Goal: Task Accomplishment & Management: Manage account settings

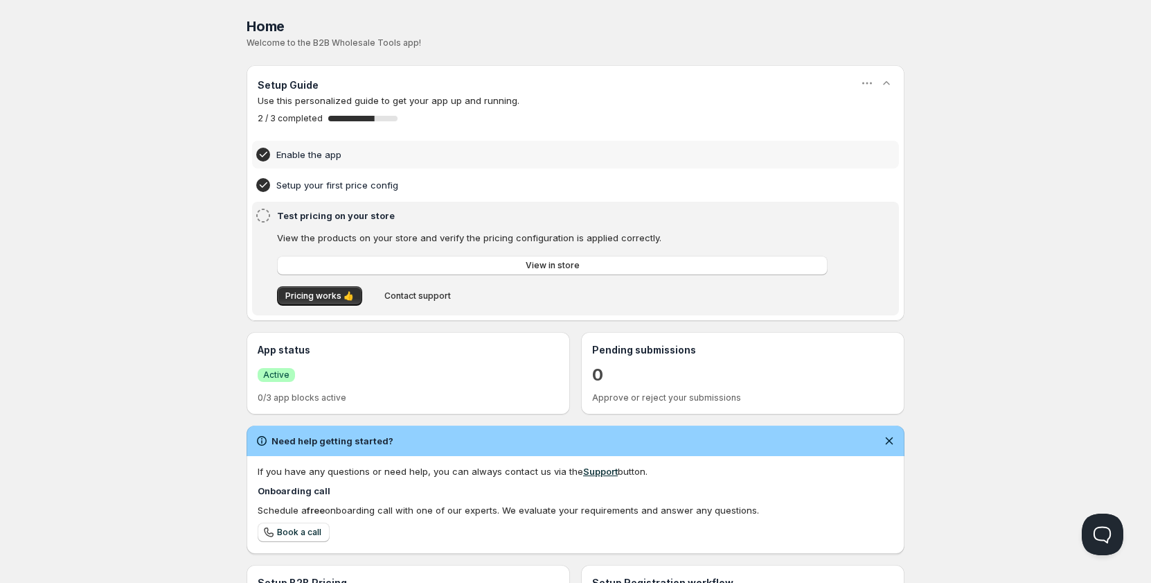
click at [333, 162] on div "Enable the app" at bounding box center [576, 154] width 642 height 17
click at [342, 188] on h4 "Setup your first price config" at bounding box center [554, 185] width 556 height 14
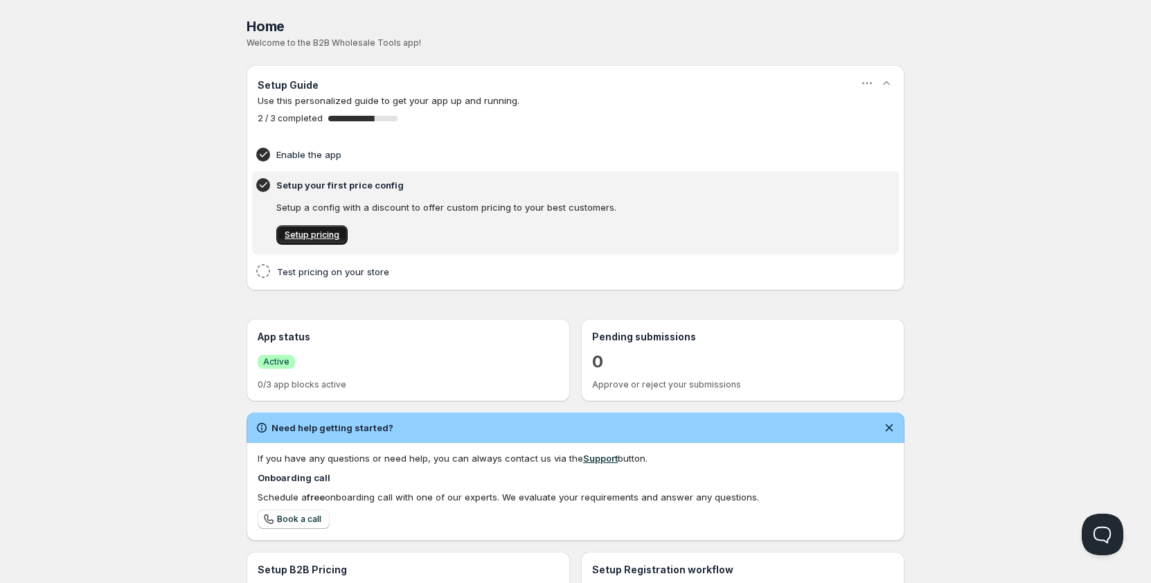
click at [338, 229] on link "Setup pricing" at bounding box center [311, 234] width 71 height 19
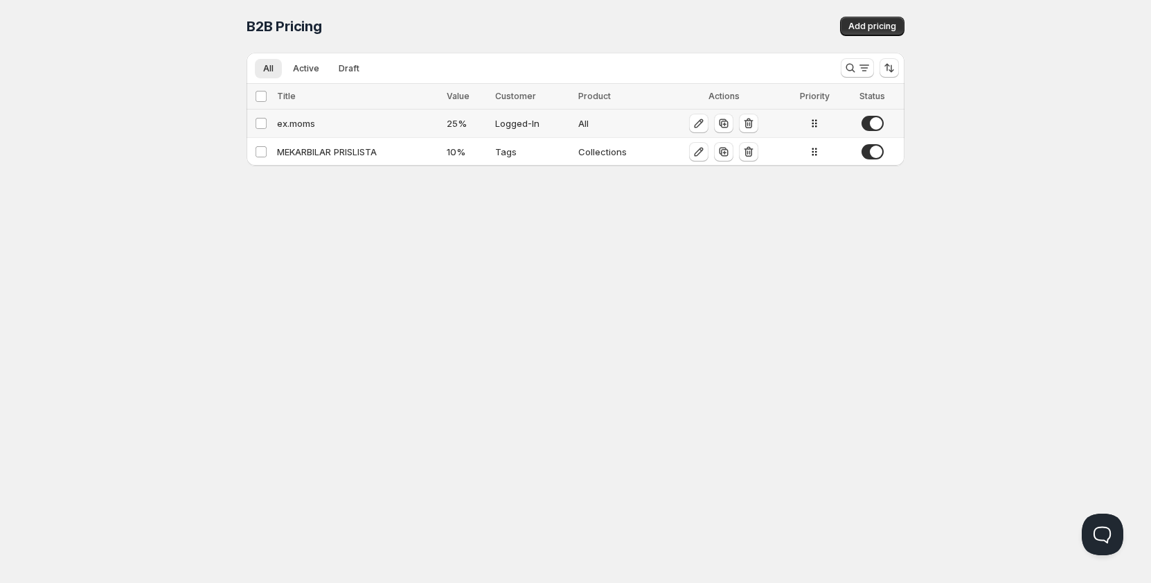
click at [592, 134] on td "All" at bounding box center [618, 123] width 89 height 28
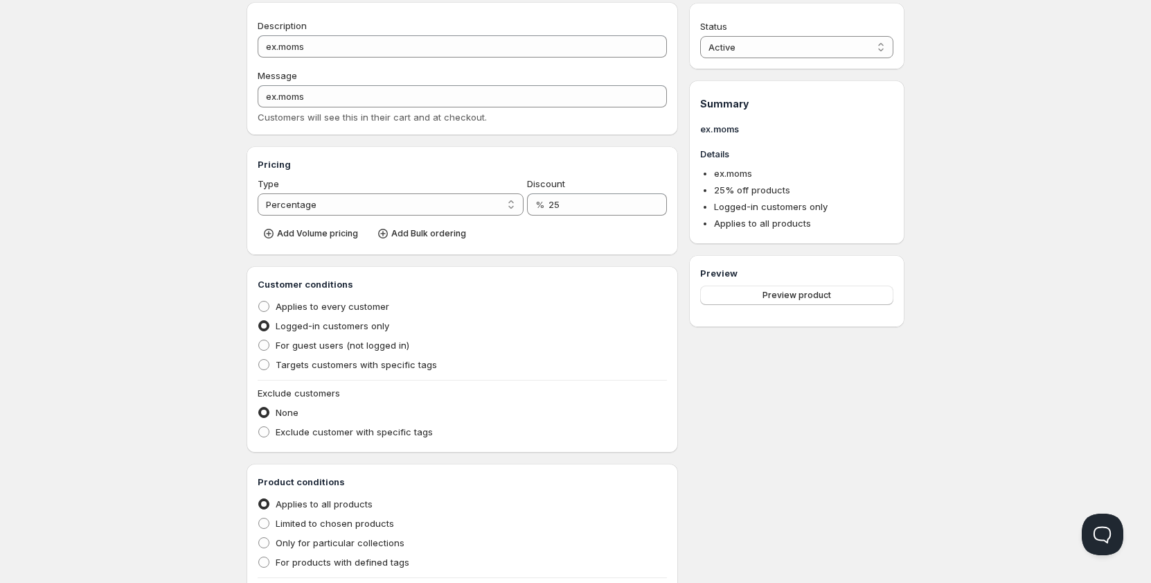
scroll to position [69, 0]
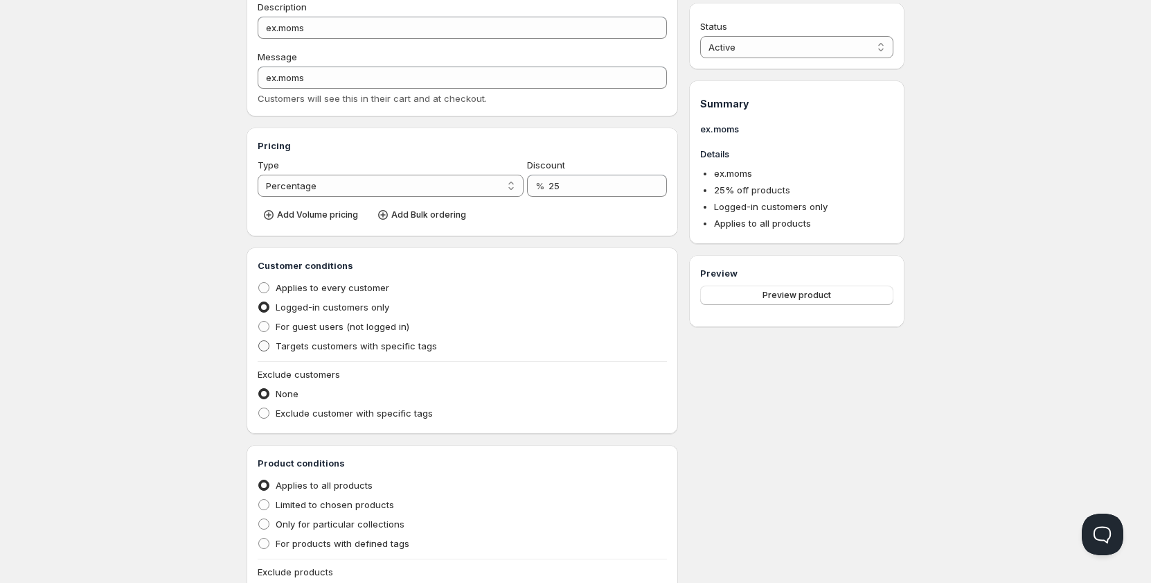
click at [326, 346] on span "Targets customers with specific tags" at bounding box center [356, 345] width 161 height 11
click at [259, 341] on input "Targets customers with specific tags" at bounding box center [258, 340] width 1 height 1
radio input "true"
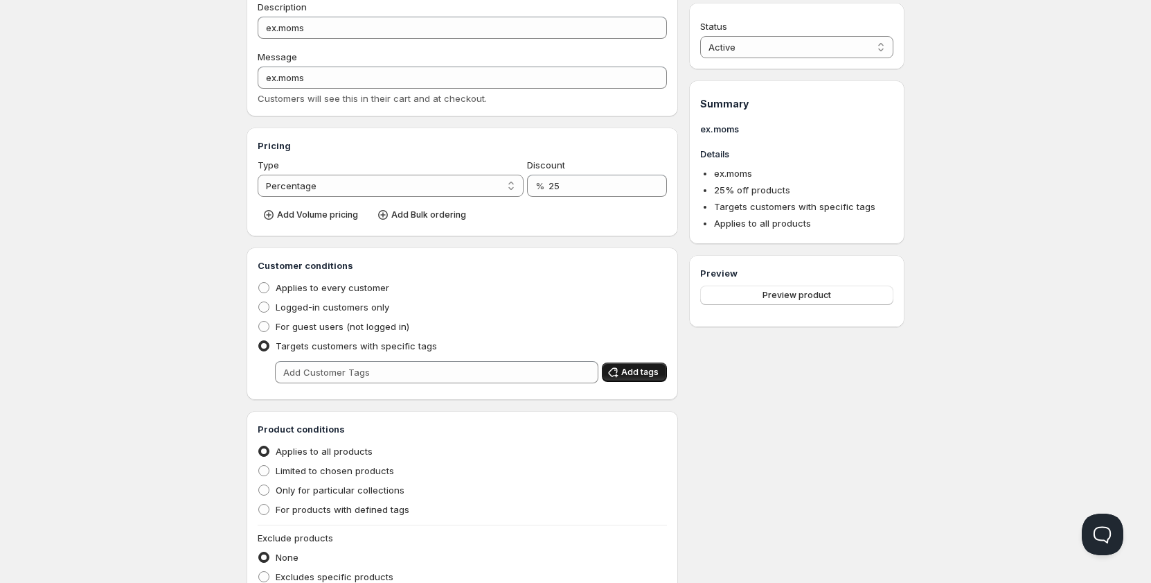
click at [623, 374] on span "Add tags" at bounding box center [639, 371] width 37 height 11
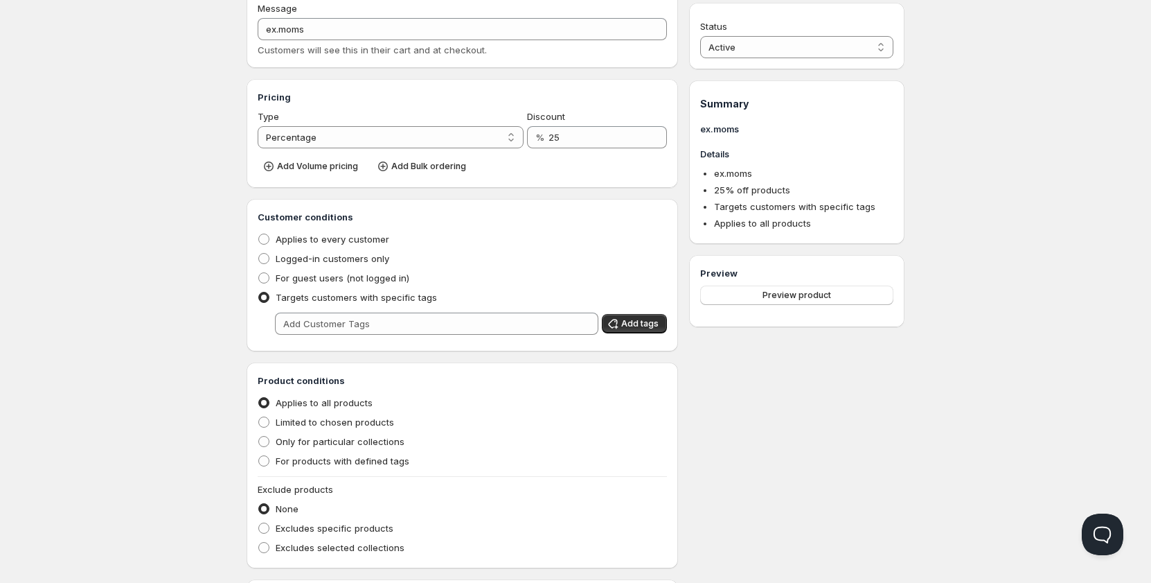
scroll to position [139, 0]
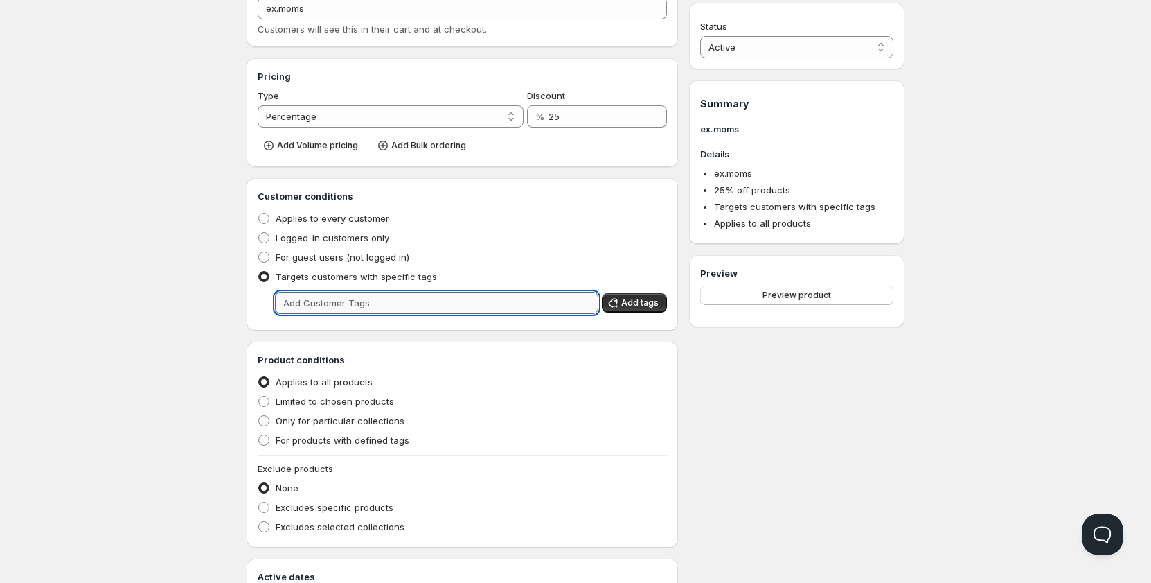
click at [564, 301] on input "text" at bounding box center [437, 303] width 324 height 22
type input "MEKARBILAR"
click at [693, 456] on div "Status Active Draft Active Summary ex.moms Details ex.moms 25 % off products Ta…" at bounding box center [796, 277] width 215 height 727
click at [568, 305] on input "MEKARBILAR" at bounding box center [424, 303] width 299 height 22
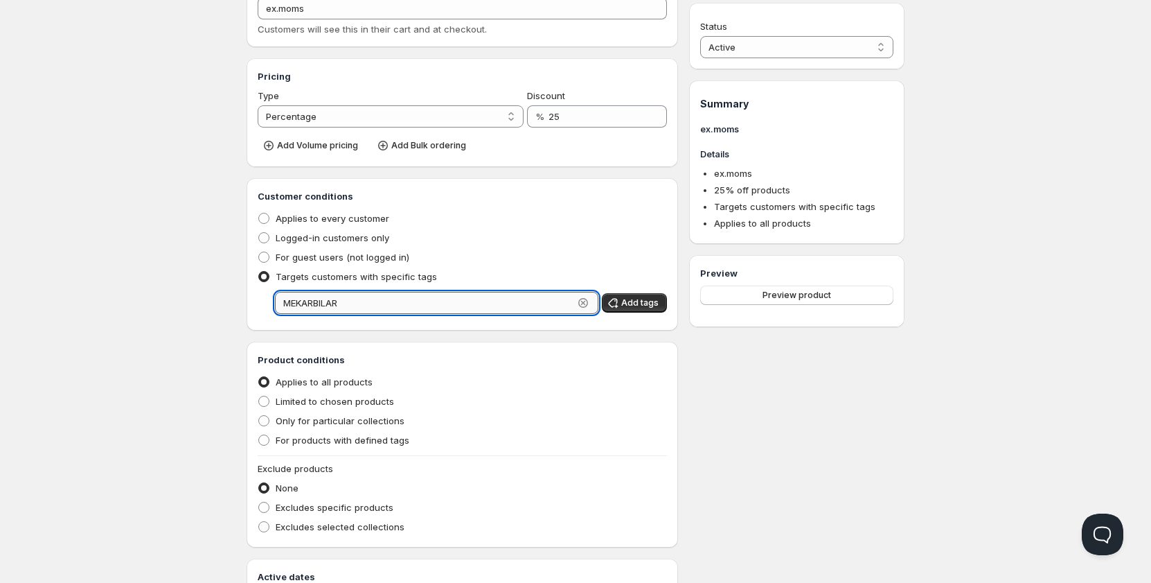
click at [568, 305] on input "MEKARBILAR" at bounding box center [424, 303] width 299 height 22
click at [729, 393] on div "Status Active Draft Active Summary ex.moms Details ex.moms 25 % off products Ta…" at bounding box center [796, 277] width 215 height 727
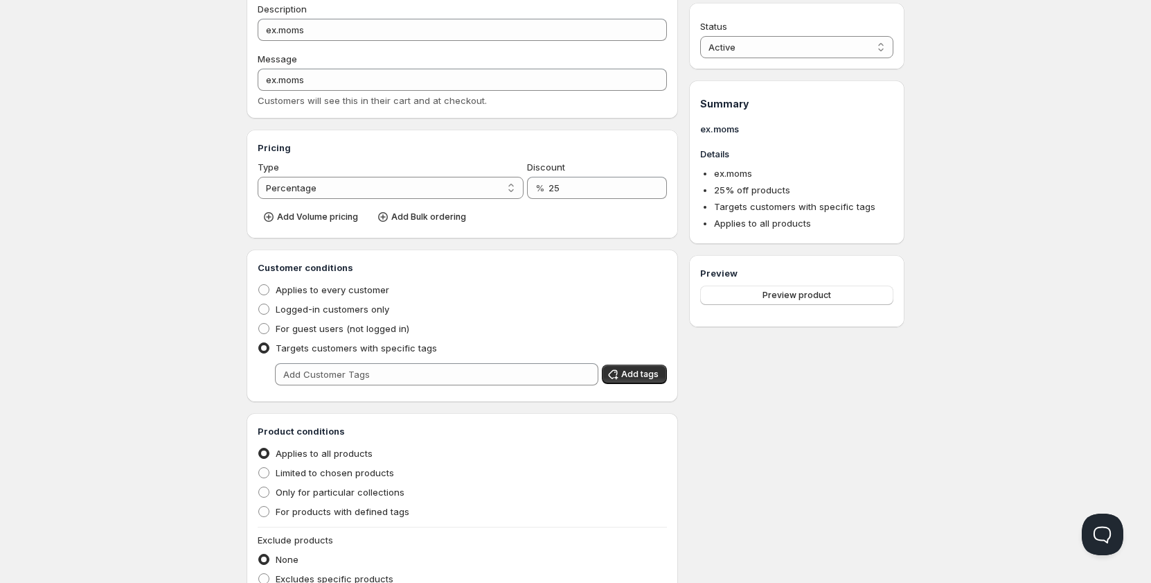
scroll to position [0, 0]
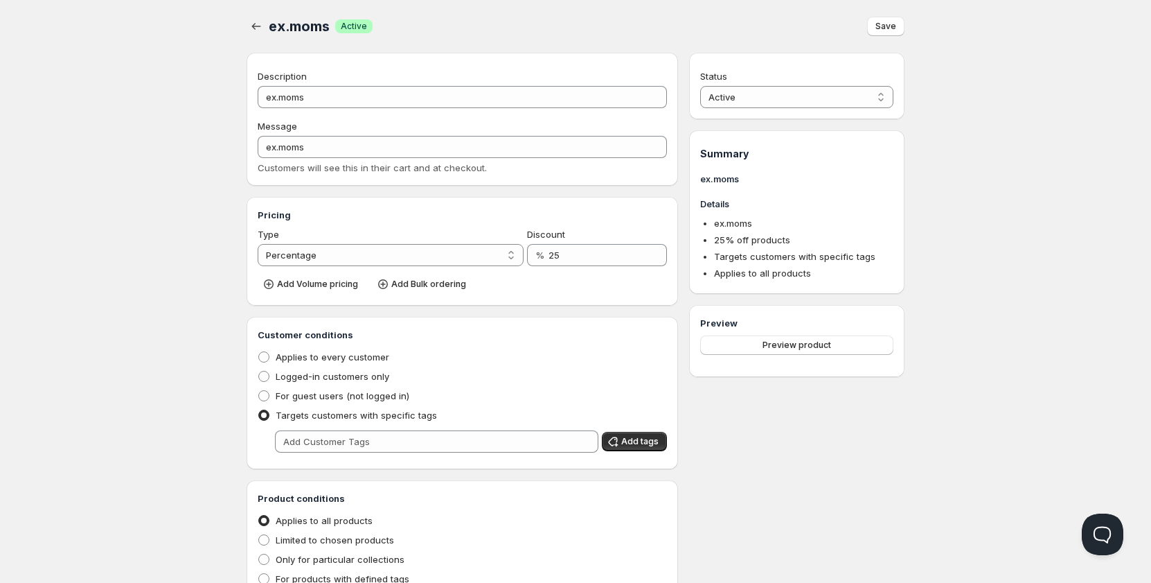
click at [888, 37] on div "ex.moms. This page is ready ex.moms Success Active Save" at bounding box center [576, 26] width 658 height 53
click at [888, 35] on button "Save" at bounding box center [885, 26] width 37 height 19
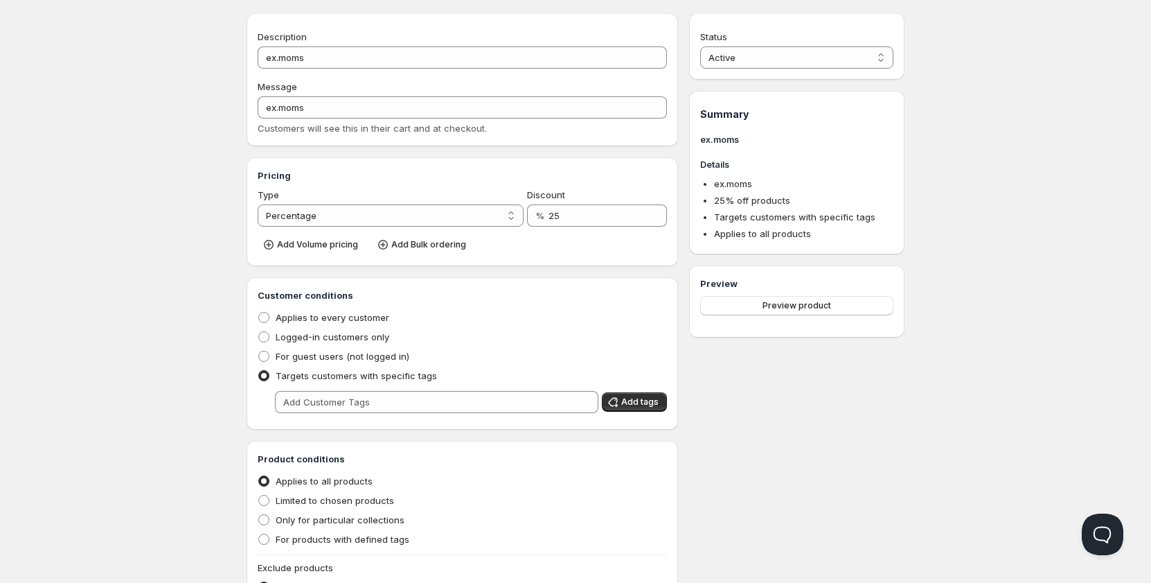
scroll to position [69, 0]
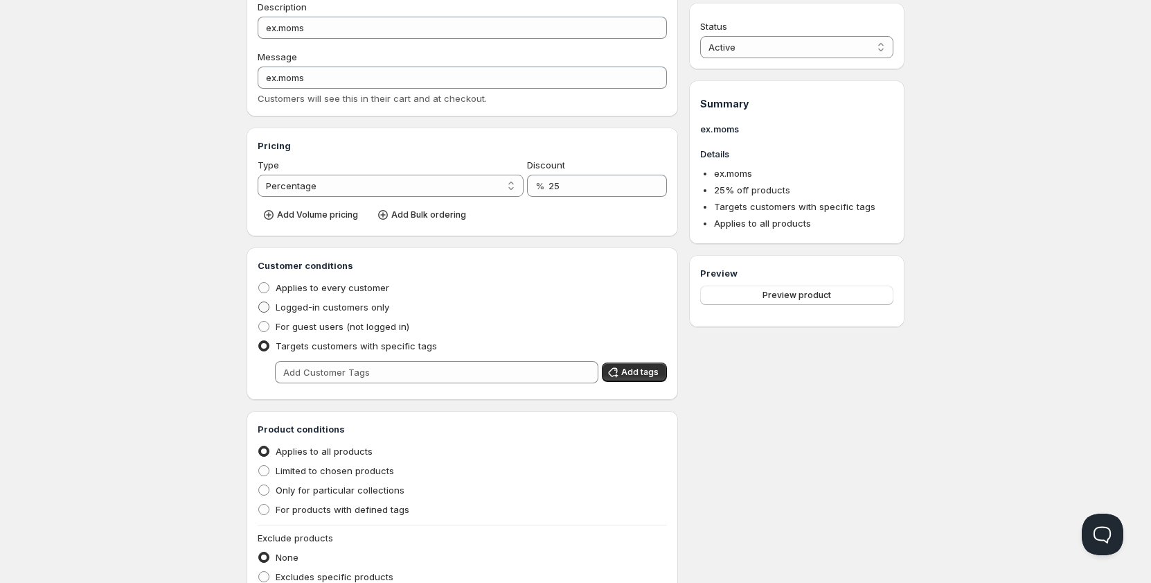
click at [327, 304] on span "Logged-in customers only" at bounding box center [333, 306] width 114 height 11
click at [259, 302] on input "Logged-in customers only" at bounding box center [258, 301] width 1 height 1
radio input "true"
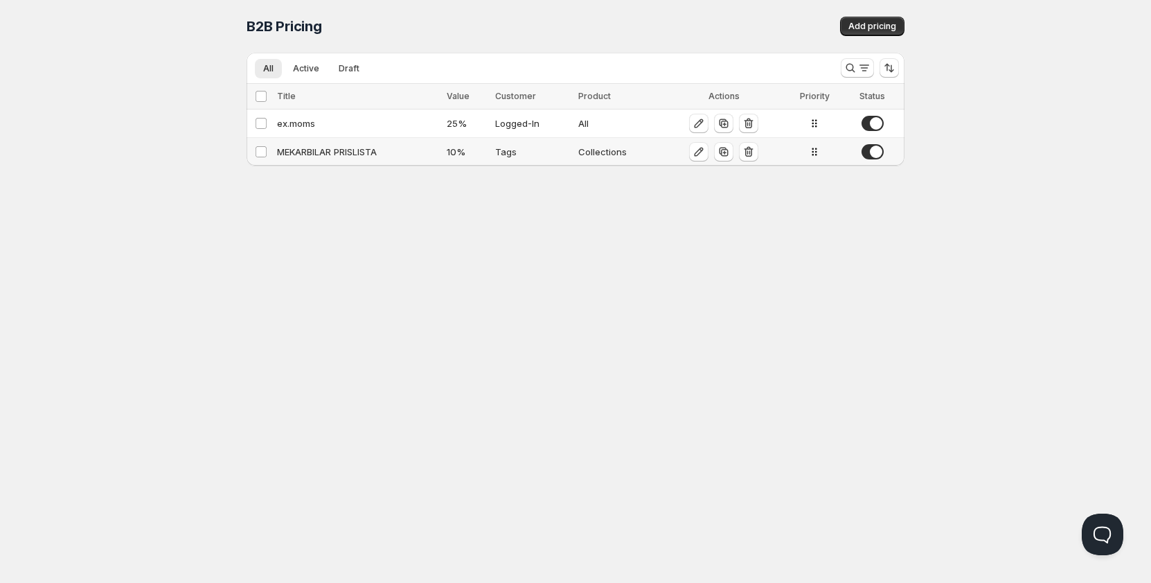
click at [440, 141] on td "MEKARBILAR PRISLISTA" at bounding box center [358, 152] width 170 height 28
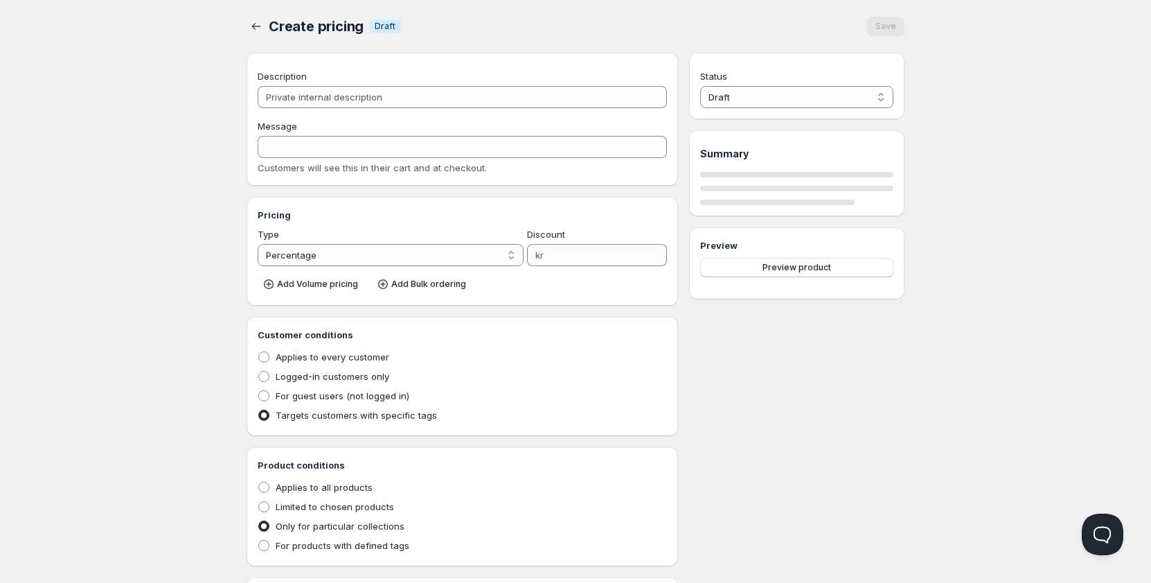
type input "MEKARBILAR PRISLISTA"
type input "MEKARBILAR"
type input "10"
radio input "true"
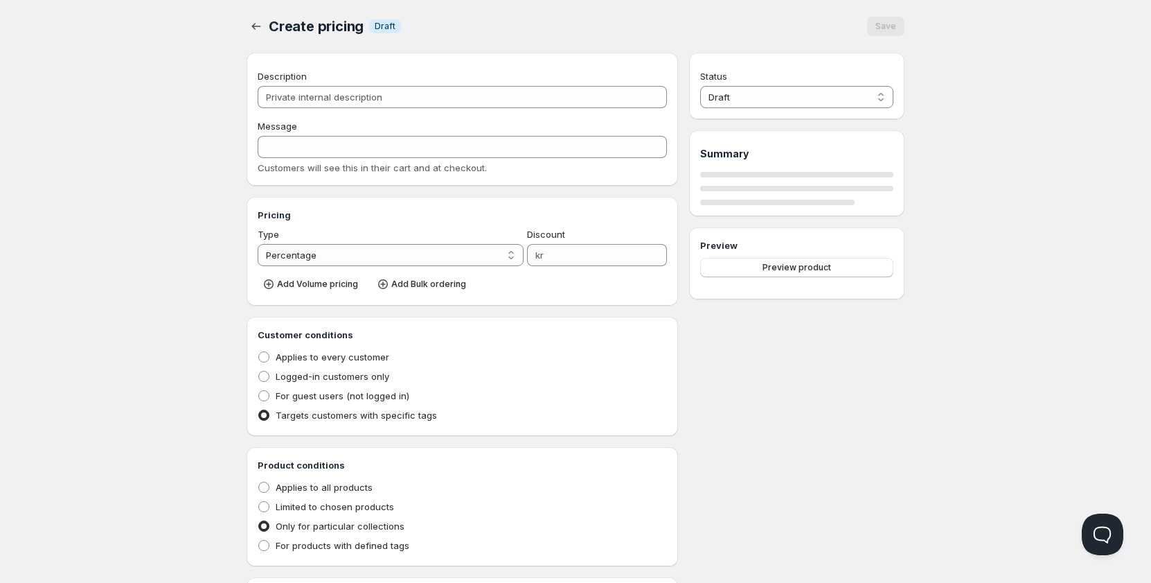
checkbox input "true"
select select "1"
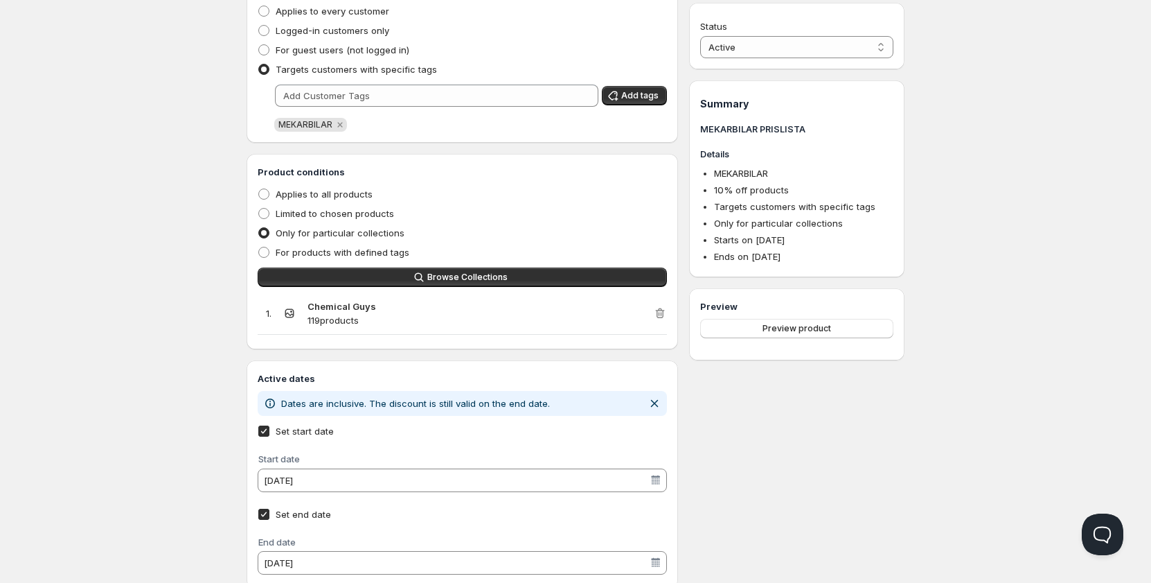
scroll to position [346, 0]
click at [271, 198] on label "Applies to all products" at bounding box center [315, 193] width 115 height 19
click at [259, 188] on input "Applies to all products" at bounding box center [258, 188] width 1 height 1
radio input "true"
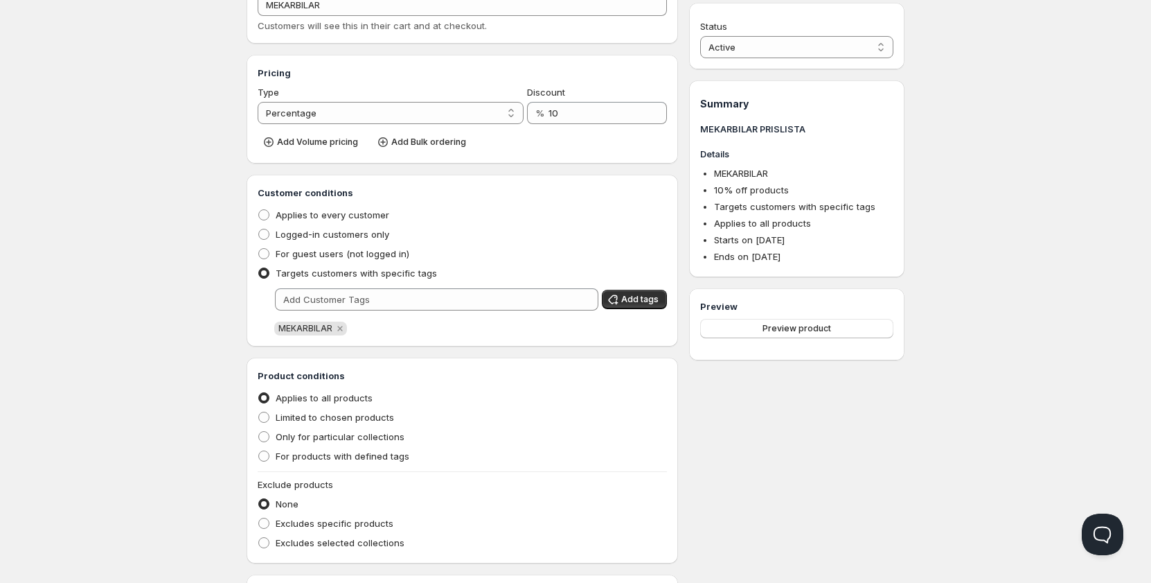
scroll to position [139, 0]
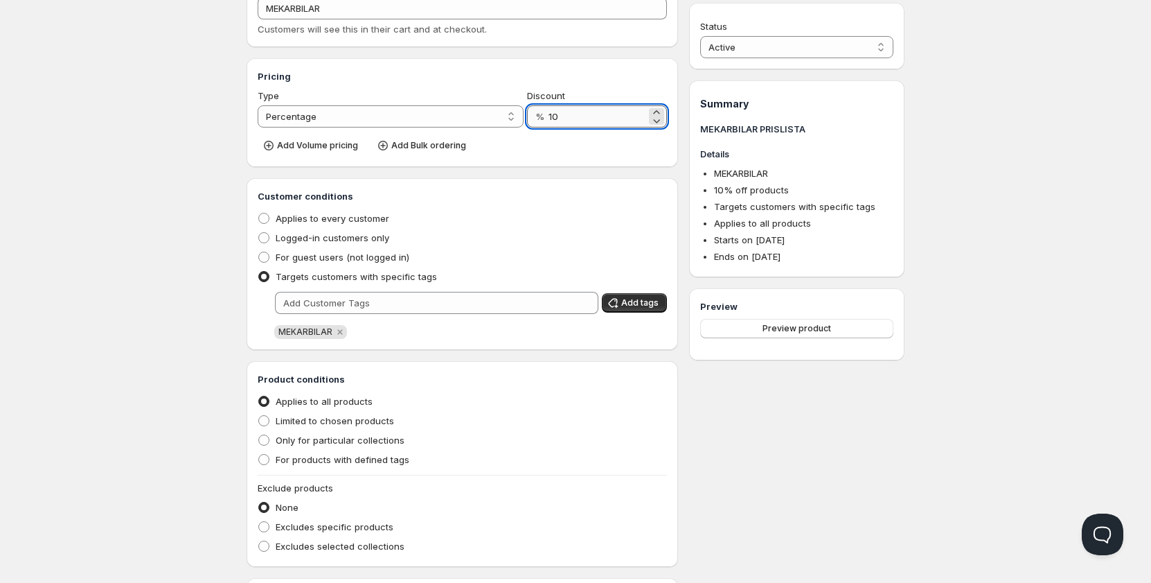
click at [583, 125] on input "10" at bounding box center [598, 116] width 98 height 22
click at [638, 155] on div "Add Volume pricing Add Bulk ordering" at bounding box center [462, 144] width 409 height 23
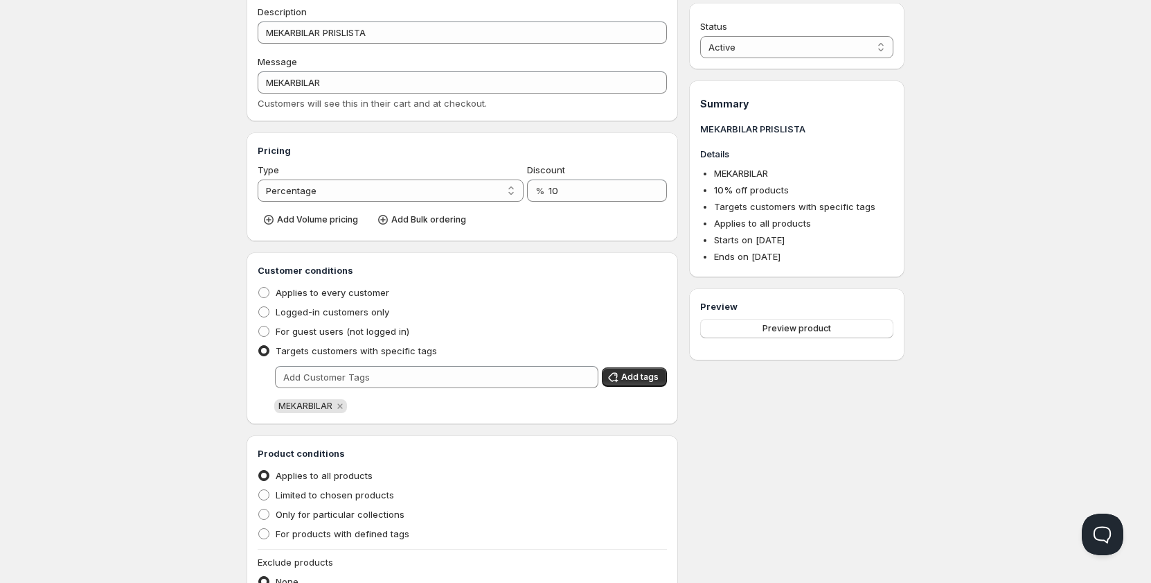
scroll to position [0, 0]
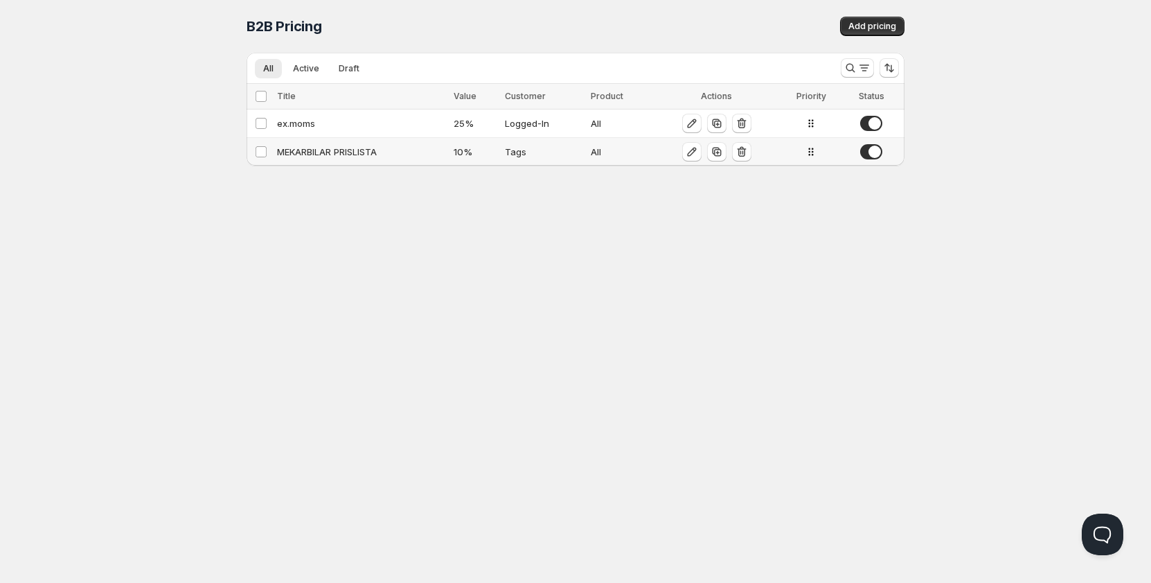
click at [612, 154] on div "All" at bounding box center [620, 152] width 58 height 14
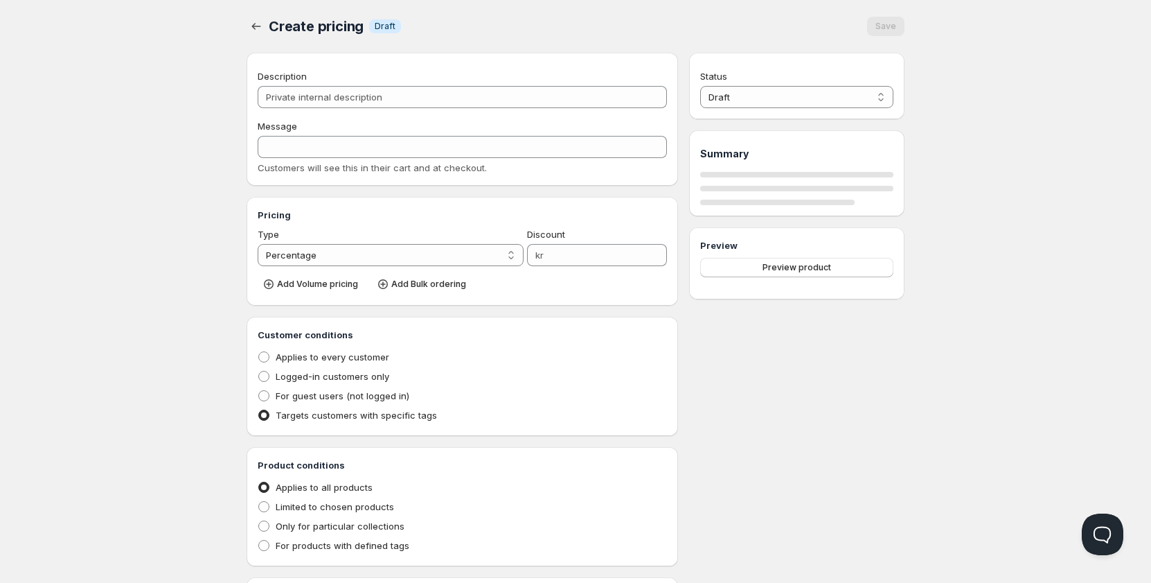
type input "MEKARBILAR PRISLISTA"
type input "MEKARBILAR"
type input "10"
radio input "true"
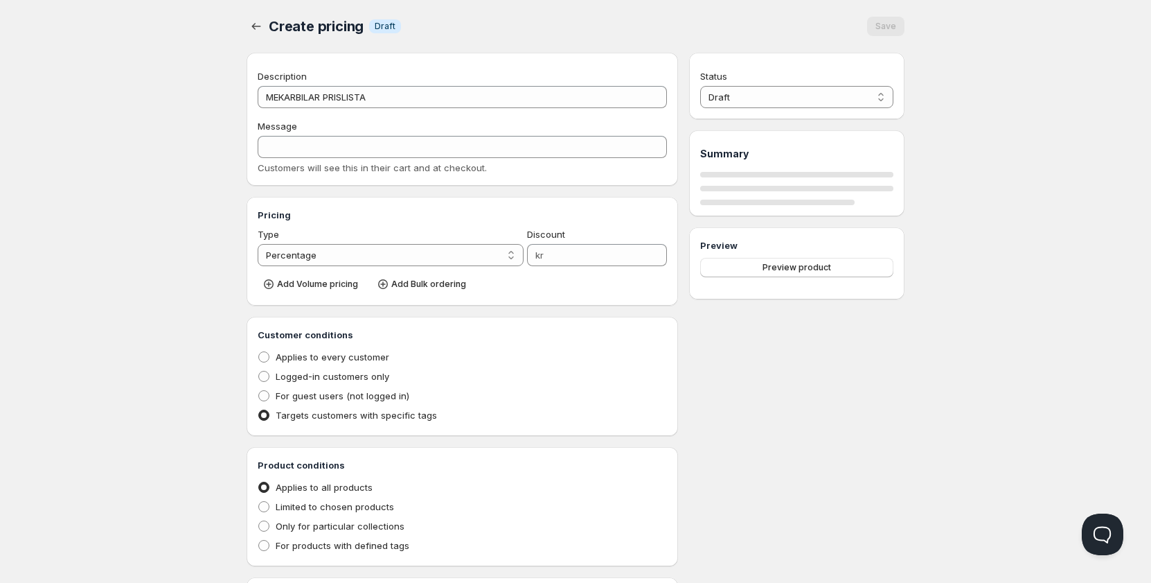
checkbox input "true"
select select "1"
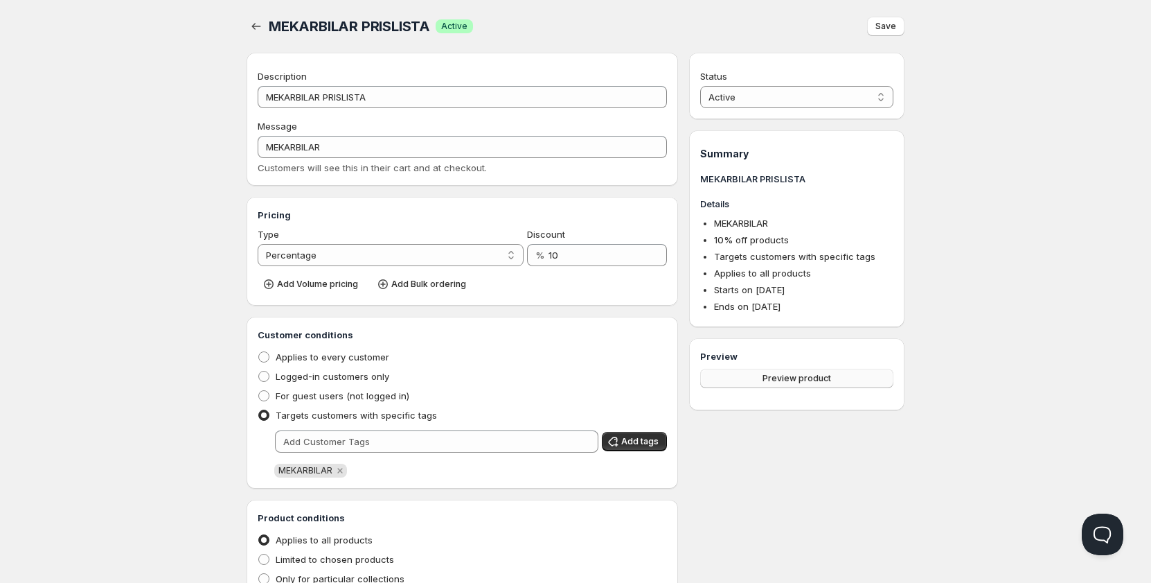
click at [783, 384] on button "Preview product" at bounding box center [796, 378] width 193 height 19
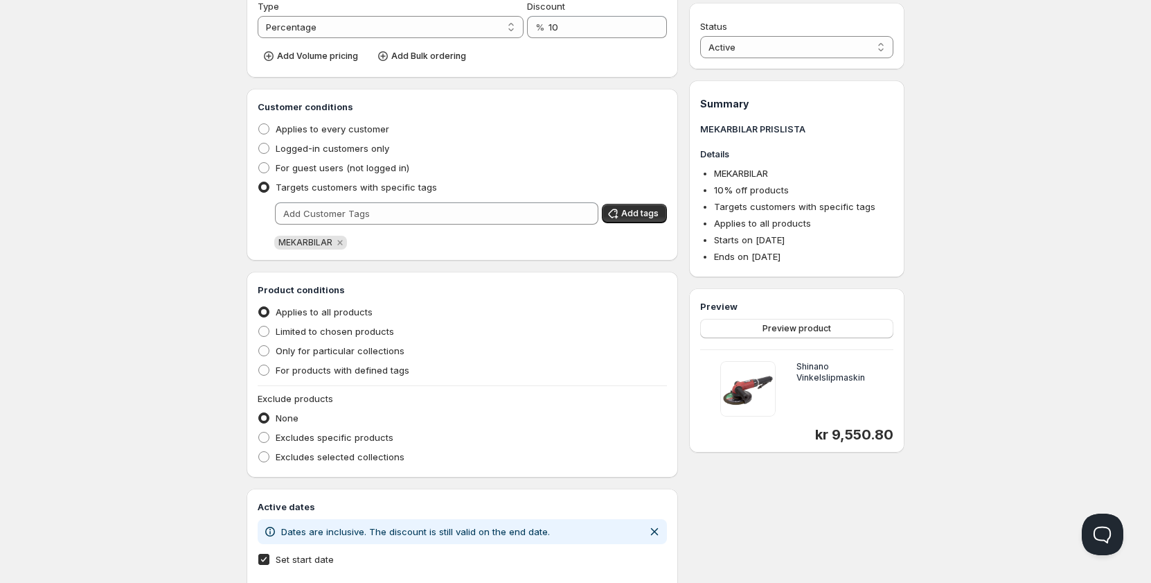
scroll to position [397, 0]
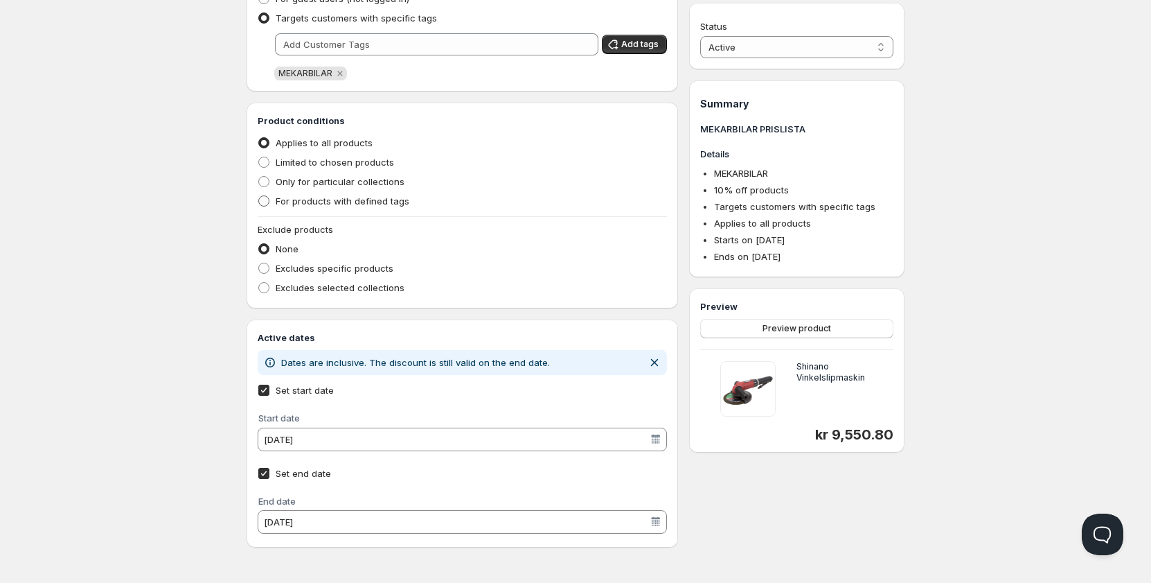
click at [319, 203] on span "For products with defined tags" at bounding box center [343, 200] width 134 height 11
click at [259, 196] on input "For products with defined tags" at bounding box center [258, 195] width 1 height 1
radio input "true"
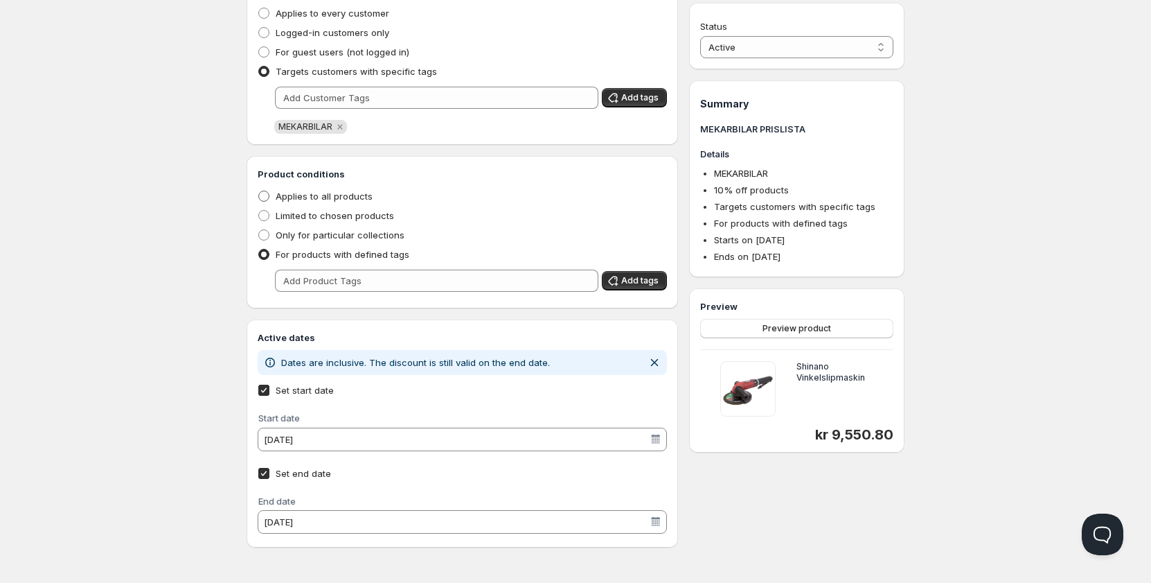
click at [345, 195] on span "Applies to all products" at bounding box center [324, 196] width 97 height 11
click at [259, 191] on input "Applies to all products" at bounding box center [258, 191] width 1 height 1
radio input "true"
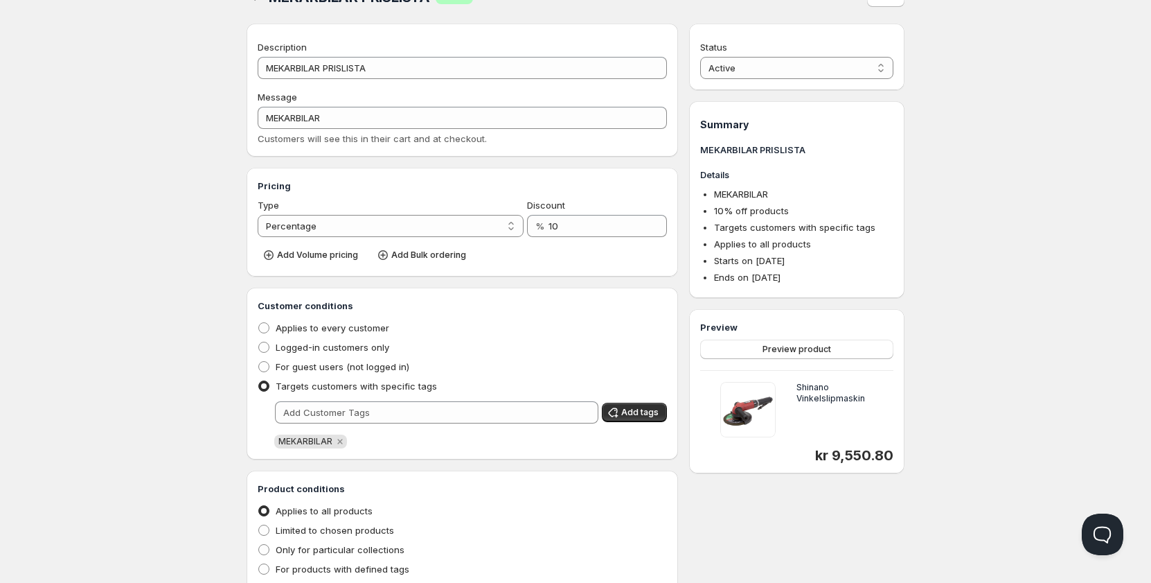
scroll to position [0, 0]
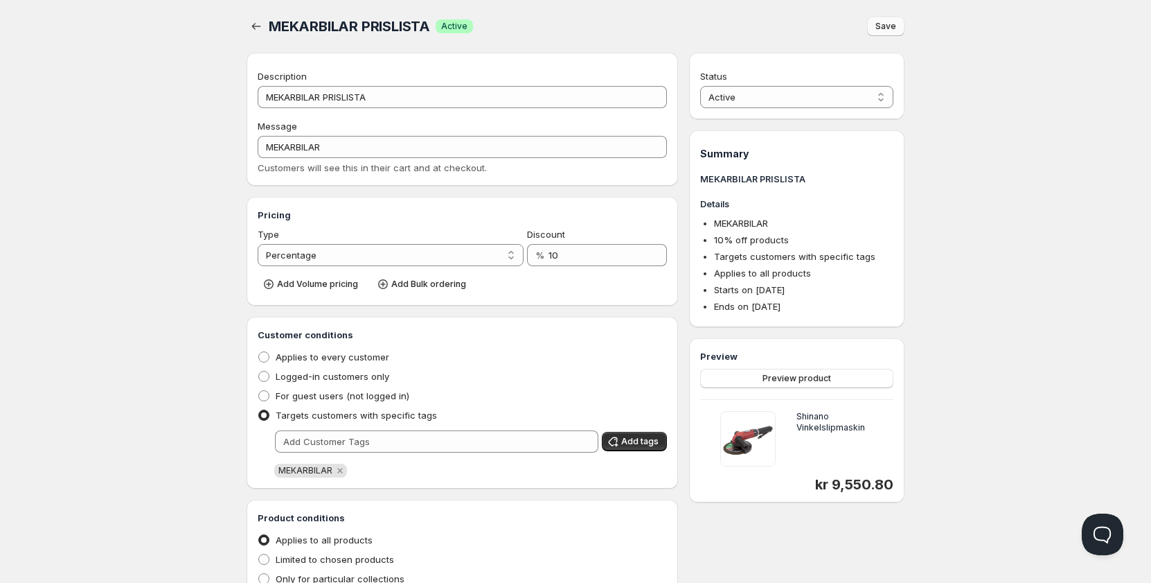
click at [881, 19] on button "Save" at bounding box center [885, 26] width 37 height 19
